Goal: Find specific page/section: Find specific page/section

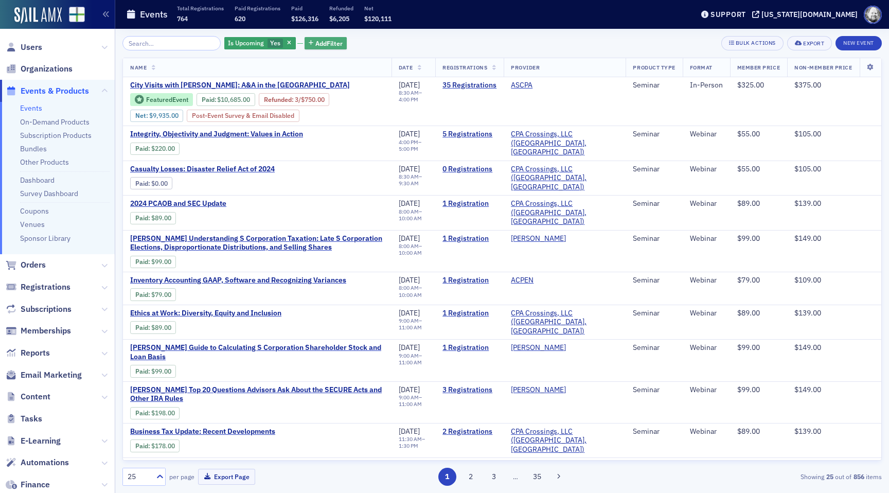
click at [315, 46] on span "Add Filter" at bounding box center [328, 43] width 27 height 9
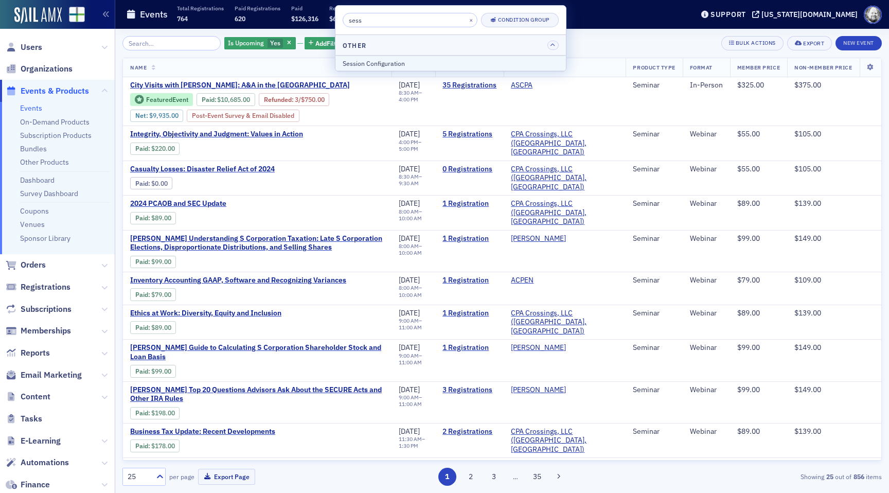
type input "sess"
click at [376, 63] on div "Session Configuration" at bounding box center [451, 63] width 216 height 9
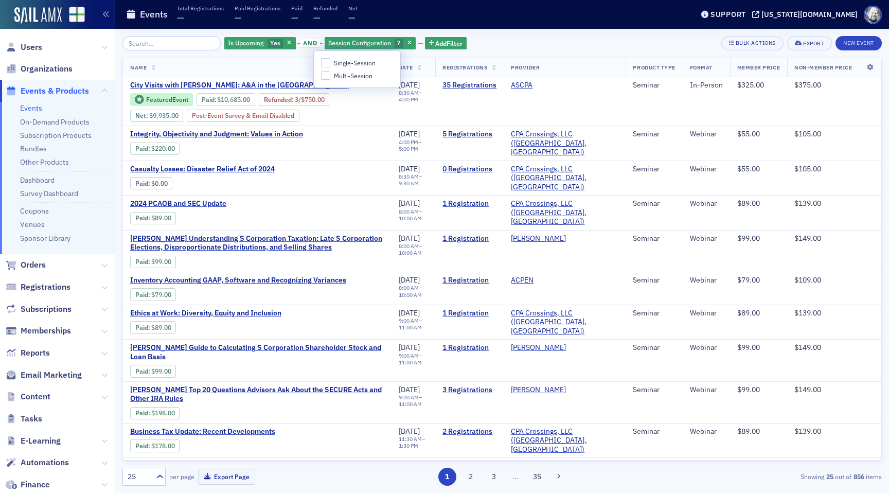
click at [360, 75] on span "Multi-Session" at bounding box center [353, 76] width 39 height 9
click at [330, 75] on input "Multi-Session" at bounding box center [325, 75] width 9 height 9
checkbox input "true"
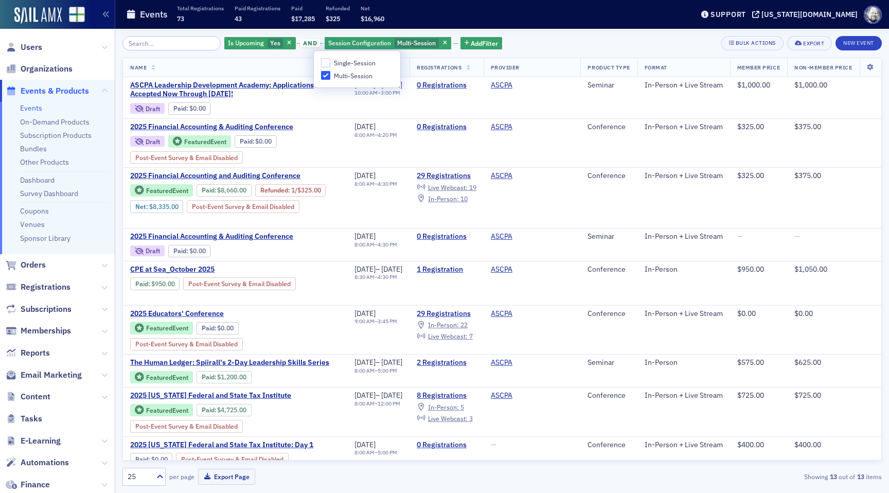
click at [537, 35] on div "Is Upcoming Yes and Session Configuration Multi-Session Add Filter Bulk Actions…" at bounding box center [501, 261] width 759 height 464
click at [443, 41] on icon "button" at bounding box center [445, 44] width 4 height 6
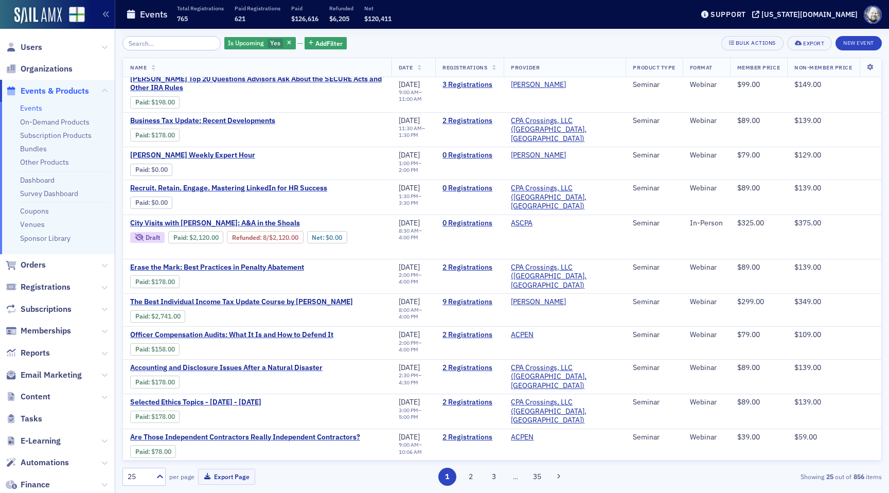
scroll to position [483, 0]
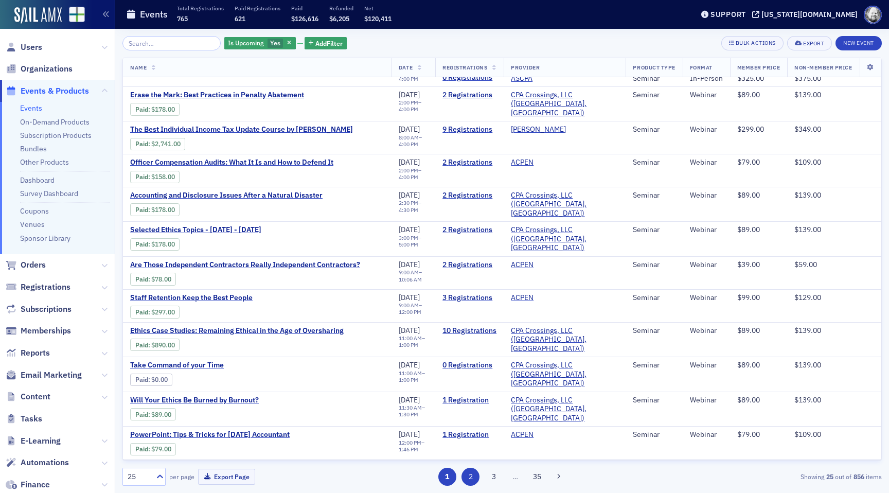
click at [472, 477] on button "2" at bounding box center [471, 477] width 18 height 18
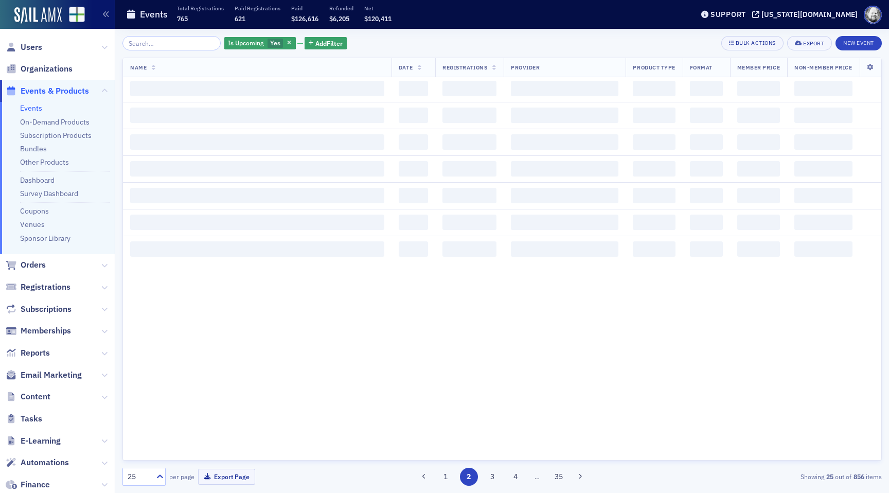
scroll to position [0, 0]
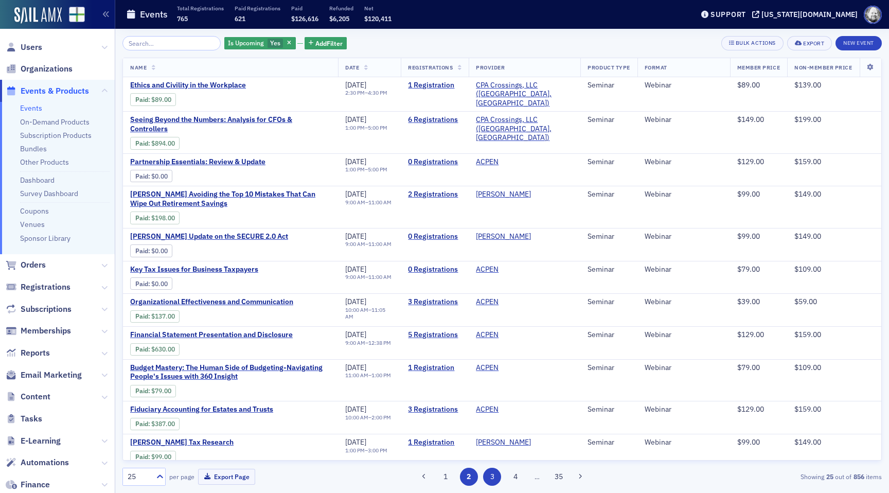
click at [494, 474] on button "3" at bounding box center [492, 477] width 18 height 18
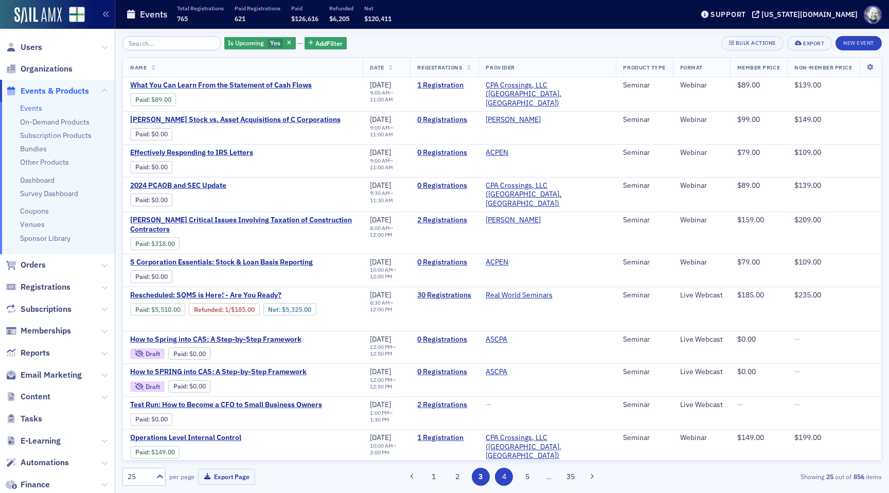
click at [508, 475] on button "4" at bounding box center [504, 477] width 18 height 18
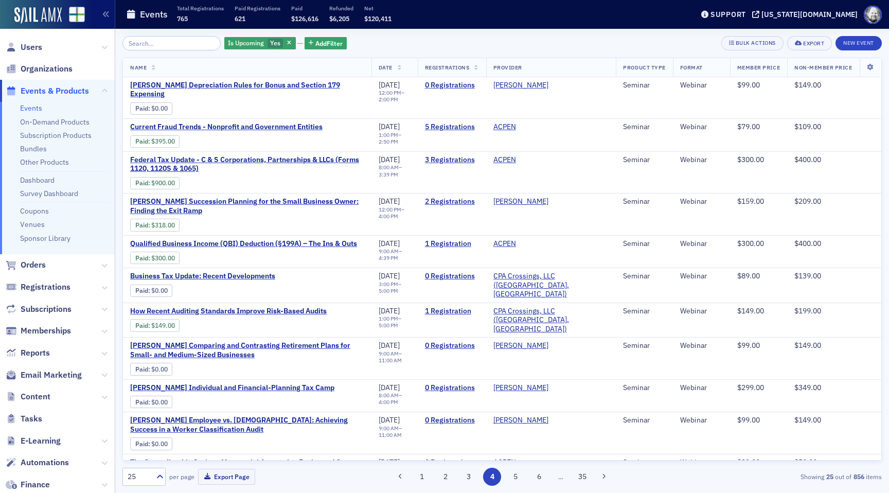
click at [529, 476] on div "1 2 3 4 5 6 … 35" at bounding box center [502, 477] width 246 height 18
click at [534, 476] on button "6" at bounding box center [539, 477] width 18 height 18
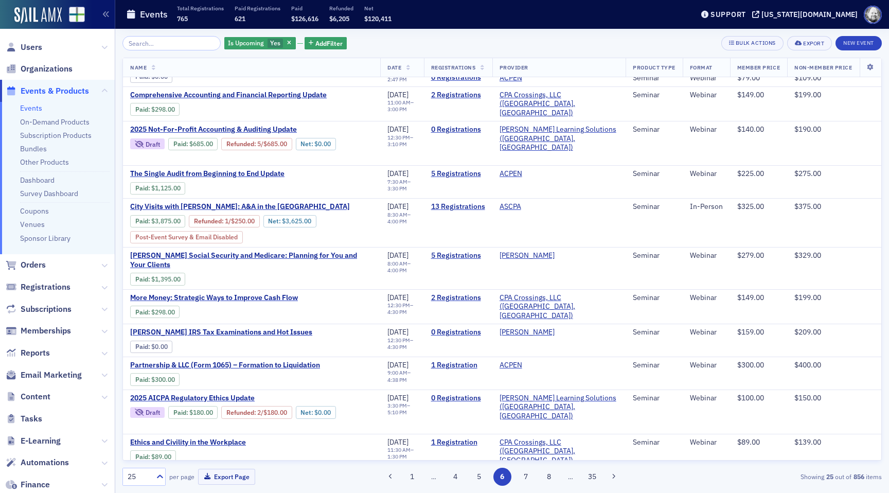
scroll to position [506, 0]
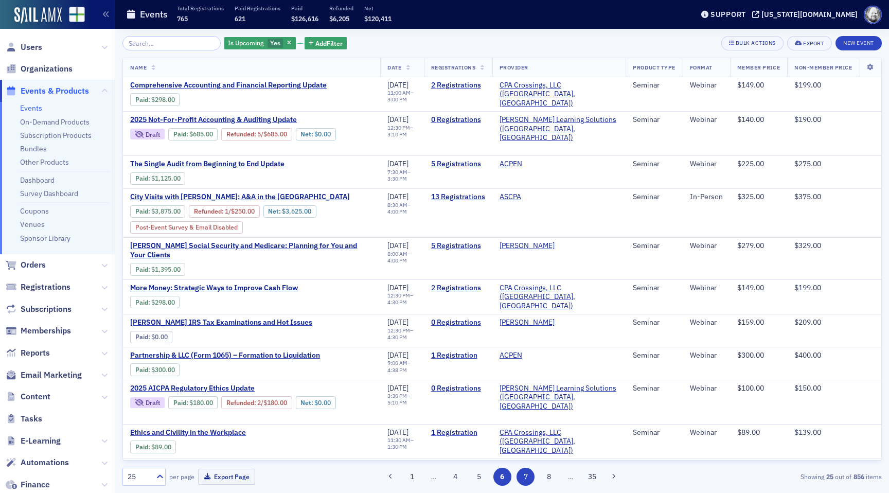
click at [526, 480] on button "7" at bounding box center [526, 477] width 18 height 18
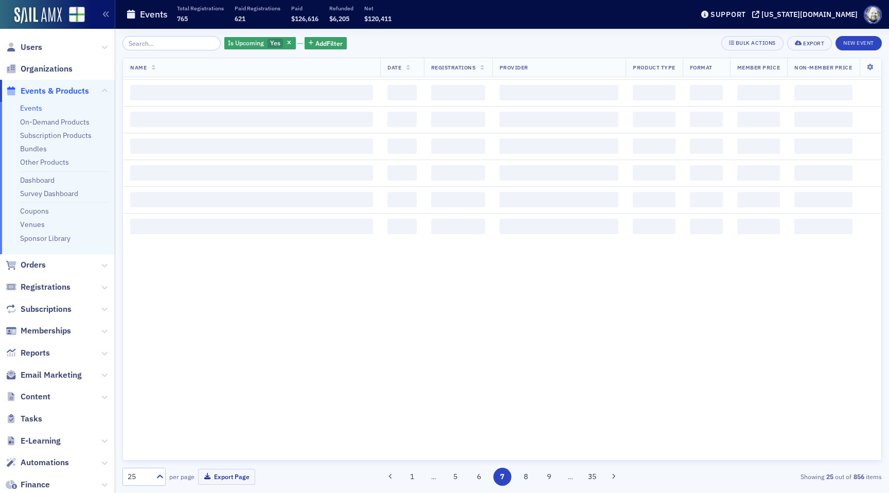
scroll to position [0, 0]
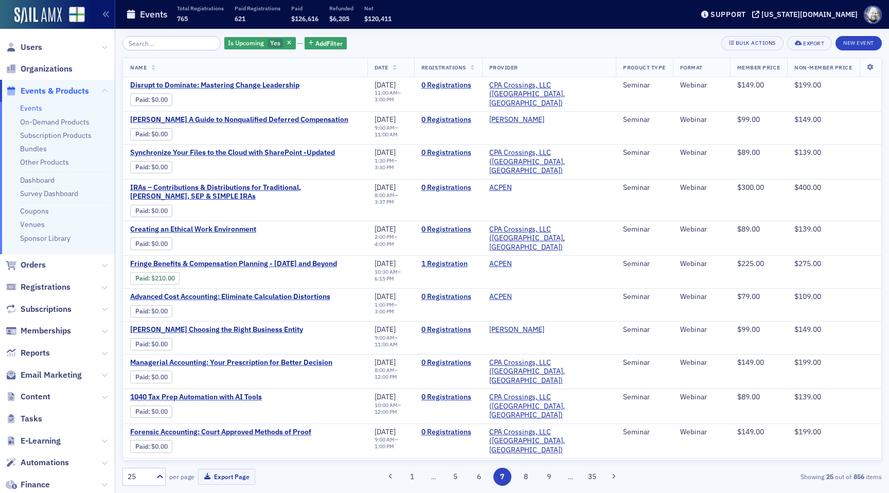
click at [505, 481] on button "7" at bounding box center [502, 477] width 18 height 18
click at [486, 480] on button "6" at bounding box center [479, 477] width 18 height 18
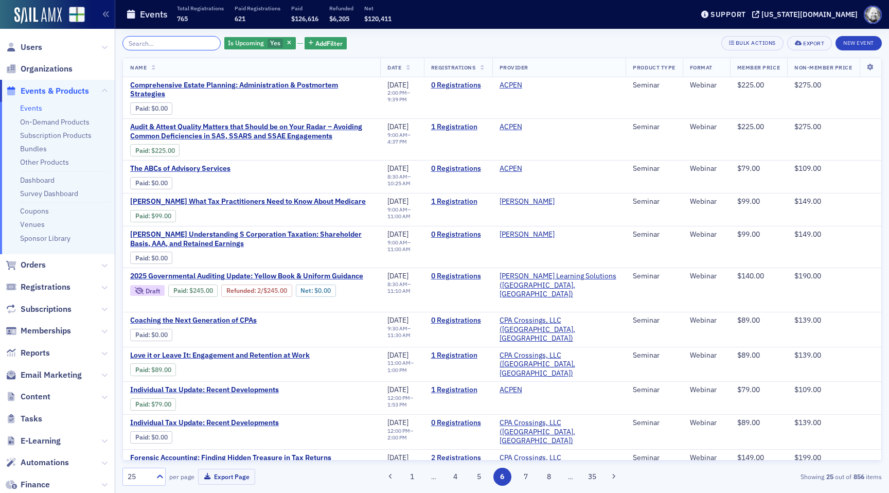
click at [155, 47] on input "search" at bounding box center [171, 43] width 98 height 14
paste input "Governmental Accounting and Auditing Conference"
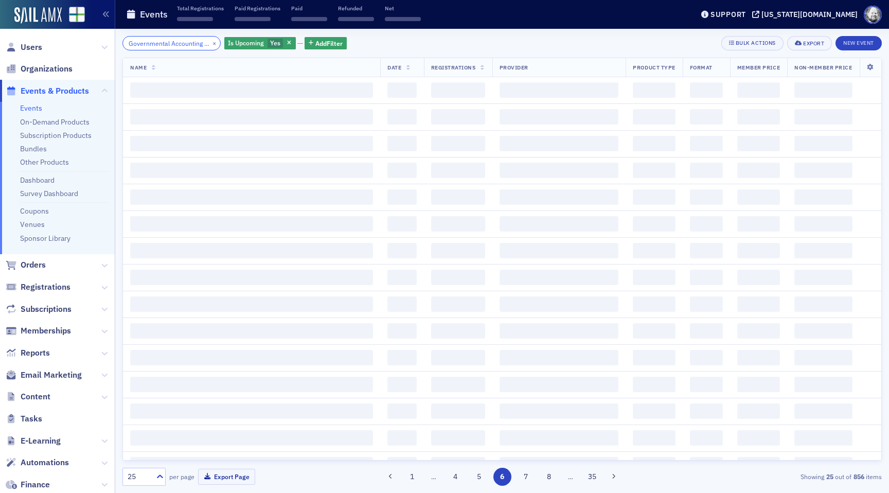
scroll to position [0, 77]
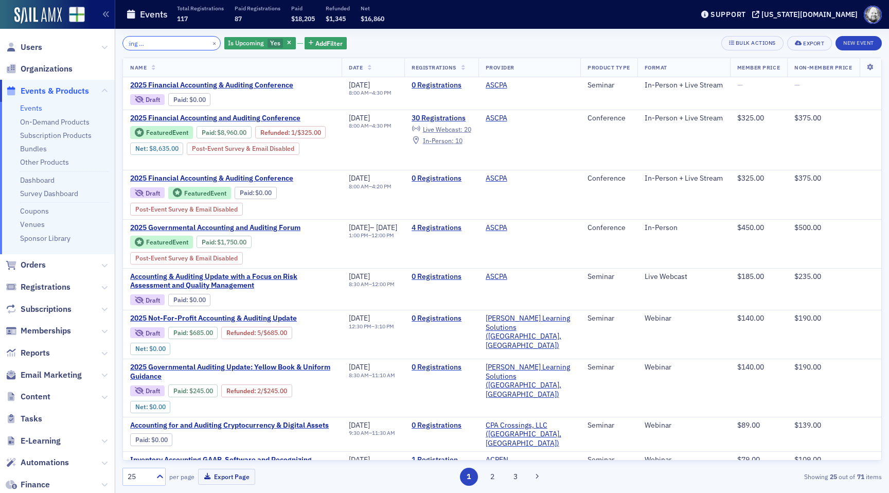
type input "Governmental Accounting and Auditing Conference"
click at [45, 445] on span "E-Learning" at bounding box center [41, 440] width 40 height 11
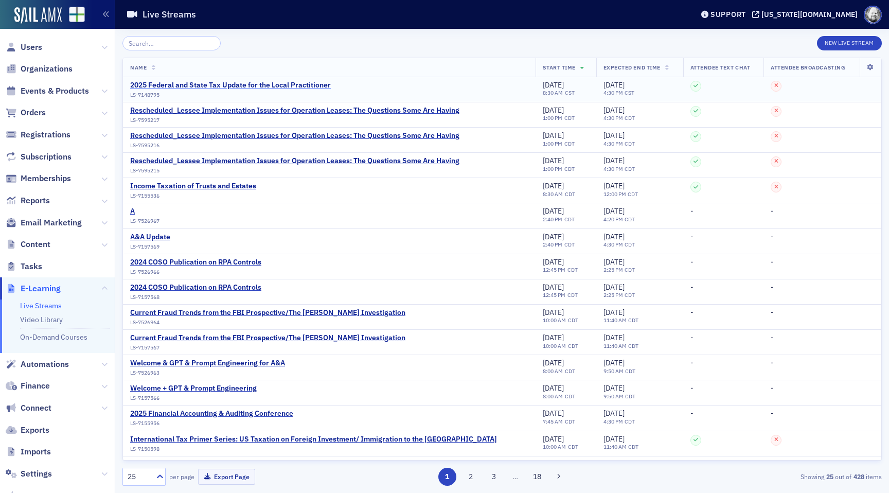
click at [210, 88] on div "2025 Federal and State Tax Update for the Local Practitioner" at bounding box center [230, 85] width 201 height 9
